Goal: Information Seeking & Learning: Find specific fact

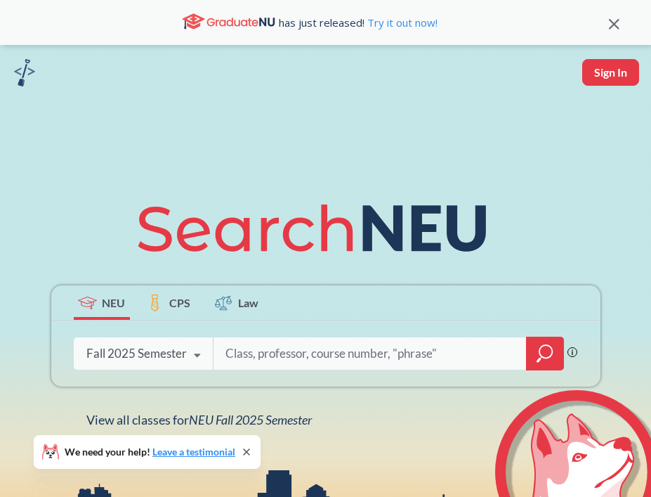
click at [301, 362] on input "search" at bounding box center [370, 354] width 292 height 30
type input "CS2001"
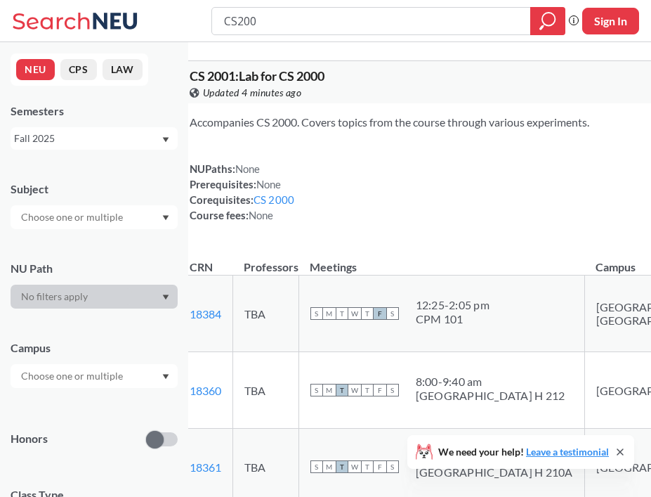
type input "CS2000"
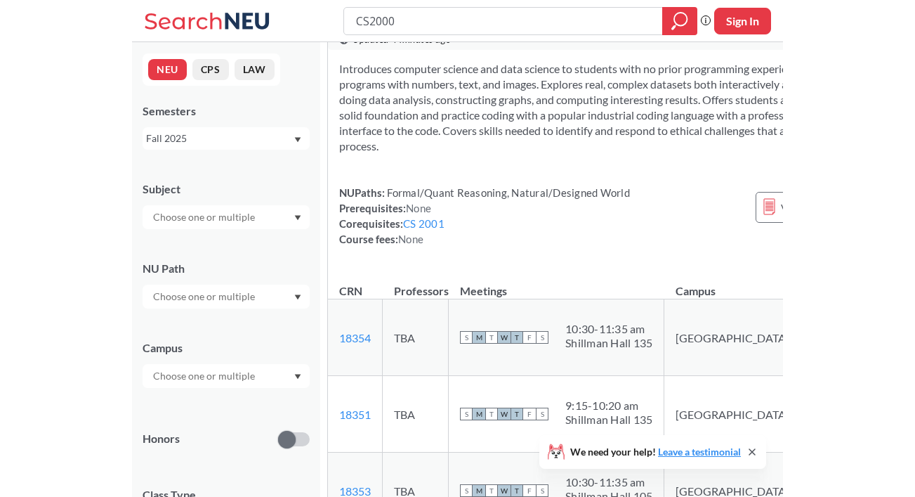
scroll to position [72, 0]
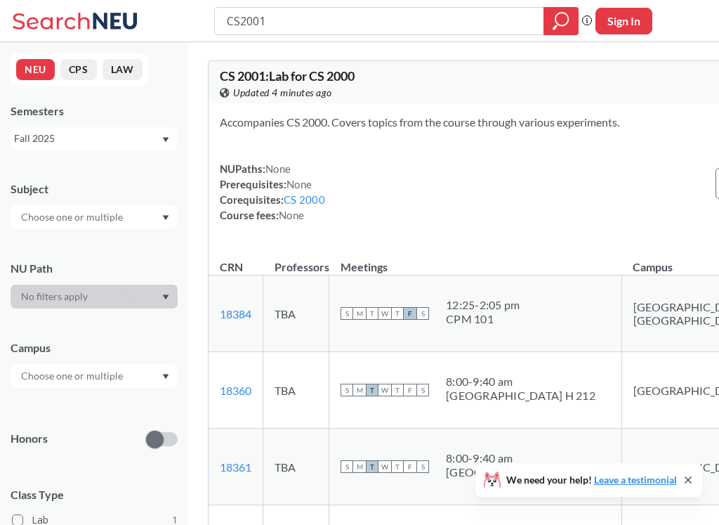
scroll to position [104, 0]
